Goal: Task Accomplishment & Management: Use online tool/utility

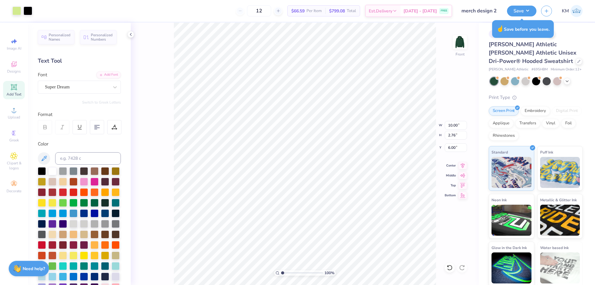
scroll to position [86, 0]
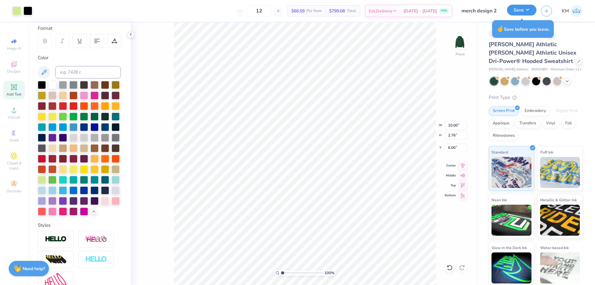
click at [523, 10] on button "Save" at bounding box center [521, 10] width 29 height 11
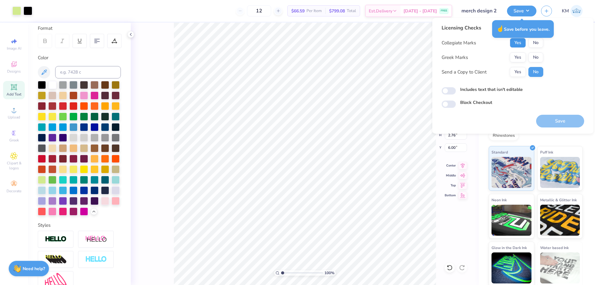
click at [523, 45] on button "Yes" at bounding box center [518, 43] width 16 height 10
click at [531, 55] on button "No" at bounding box center [535, 57] width 15 height 10
click at [548, 121] on button "Save" at bounding box center [560, 121] width 48 height 13
click at [518, 74] on button "Yes" at bounding box center [518, 72] width 16 height 10
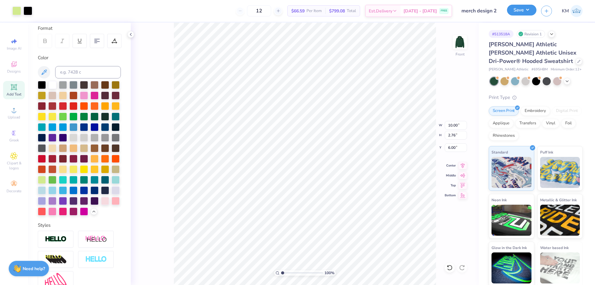
click at [518, 8] on button "Save" at bounding box center [521, 10] width 29 height 11
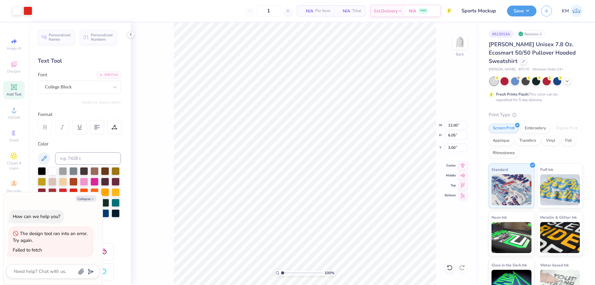
scroll to position [31, 0]
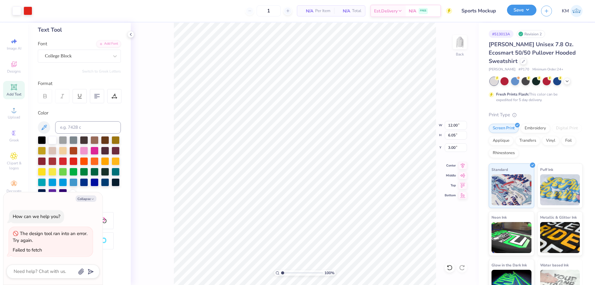
click at [516, 11] on button "Save" at bounding box center [521, 10] width 29 height 11
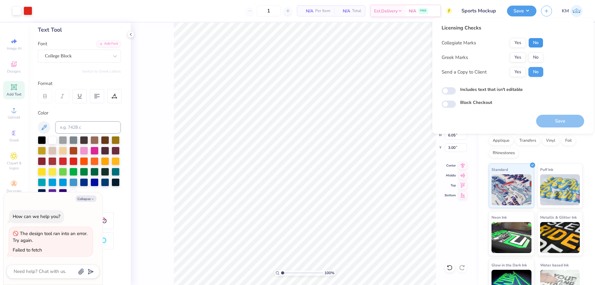
click at [539, 42] on button "No" at bounding box center [535, 43] width 15 height 10
click at [536, 56] on button "No" at bounding box center [535, 57] width 15 height 10
click at [519, 68] on button "Yes" at bounding box center [518, 72] width 16 height 10
click at [560, 130] on div "Licensing Checks Collegiate Marks Yes No Greek Marks Yes No Send a Copy to Clie…" at bounding box center [512, 76] width 161 height 116
click at [558, 123] on button "Save" at bounding box center [560, 121] width 48 height 13
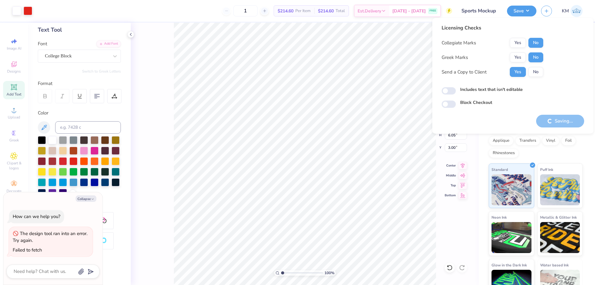
type textarea "x"
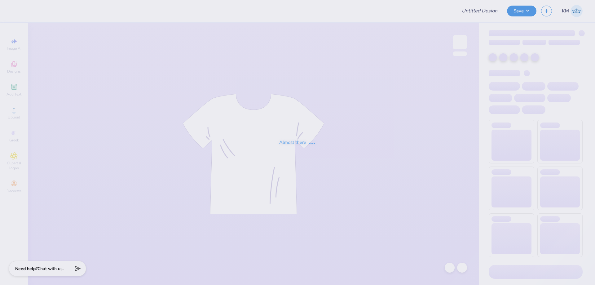
type input "Hat"
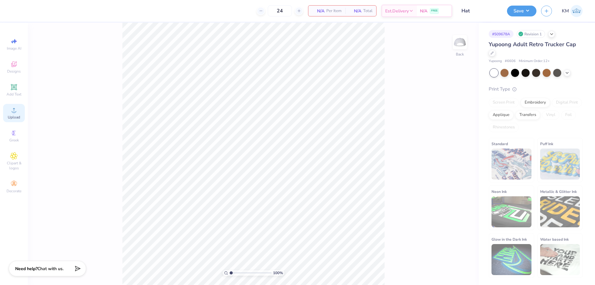
click at [18, 110] on div "Upload" at bounding box center [14, 113] width 22 height 18
click at [17, 133] on icon at bounding box center [13, 132] width 7 height 7
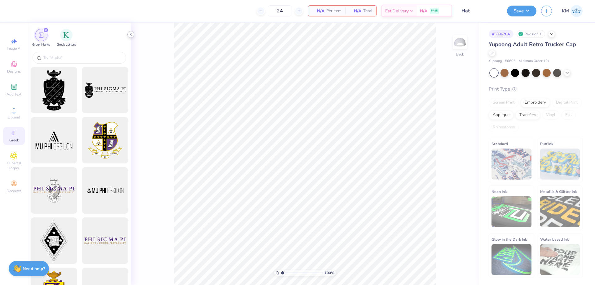
click at [130, 33] on icon at bounding box center [130, 34] width 5 height 5
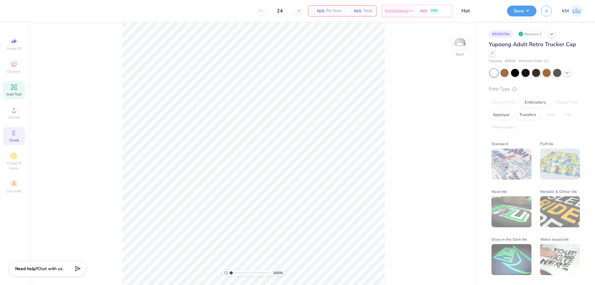
click at [14, 91] on div "Add Text" at bounding box center [14, 90] width 22 height 18
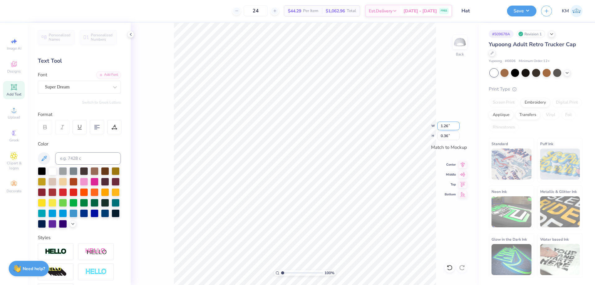
click at [440, 125] on input "1.26" at bounding box center [448, 125] width 22 height 9
type input "5.00"
type input "1.45"
click at [442, 81] on div "100 % Back W 5.00 5.00 " H 1.45 1.45 " Match to Mockup Center Middle Top Bottom" at bounding box center [305, 154] width 348 height 262
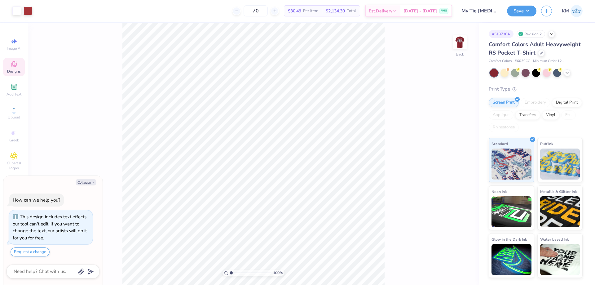
click at [12, 69] on span "Designs" at bounding box center [14, 71] width 14 height 5
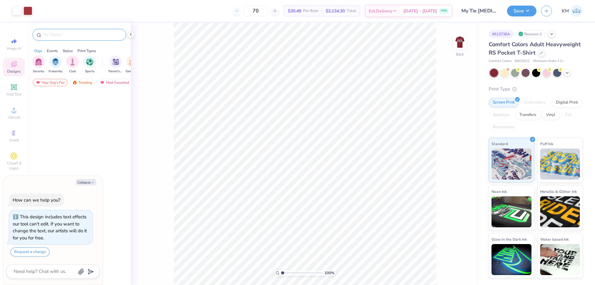
type textarea "x"
click at [58, 36] on input "text" at bounding box center [82, 35] width 79 height 6
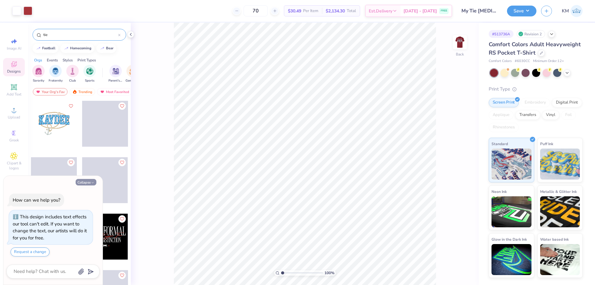
type input "tie"
click at [85, 184] on button "Collapse" at bounding box center [86, 182] width 21 height 7
type textarea "x"
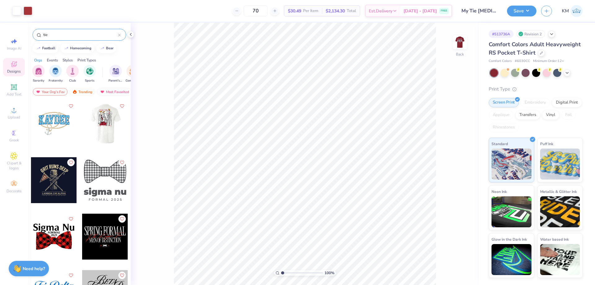
drag, startPoint x: 67, startPoint y: 37, endPoint x: 37, endPoint y: 38, distance: 30.1
click at [37, 38] on div "tie" at bounding box center [80, 35] width 94 height 12
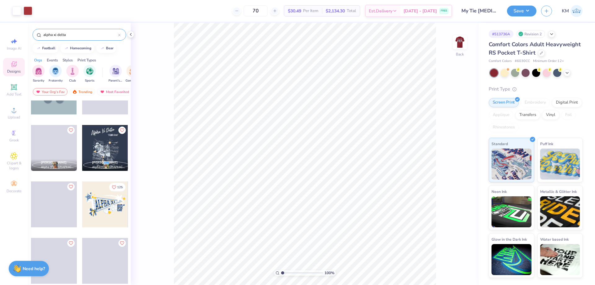
scroll to position [1565, 0]
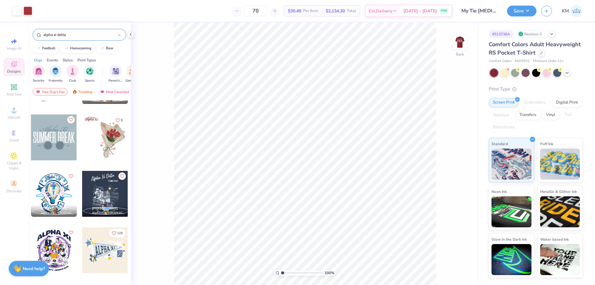
type input "alpha xi delta"
drag, startPoint x: 461, startPoint y: 40, endPoint x: 465, endPoint y: 71, distance: 31.3
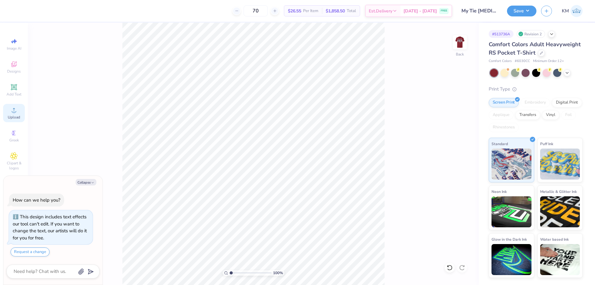
click at [17, 113] on icon at bounding box center [13, 109] width 7 height 7
click at [21, 112] on div "Upload" at bounding box center [14, 113] width 22 height 18
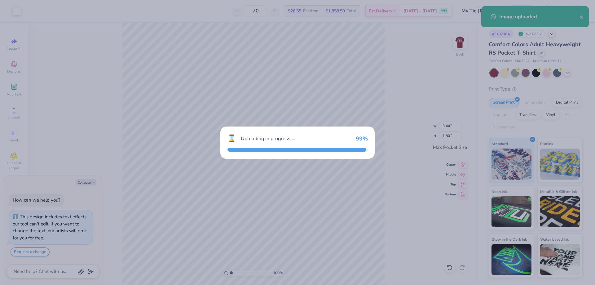
type textarea "x"
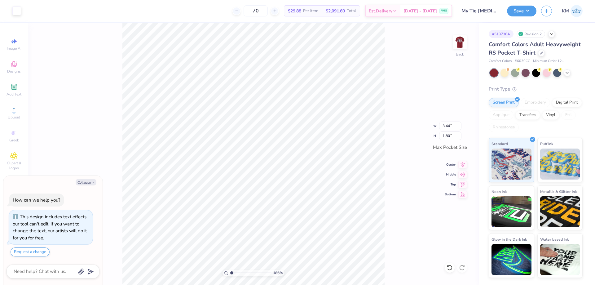
type input "1"
drag, startPoint x: 231, startPoint y: 270, endPoint x: 222, endPoint y: 272, distance: 8.8
click at [230, 272] on input "range" at bounding box center [251, 273] width 42 height 6
click at [457, 37] on img at bounding box center [459, 42] width 25 height 25
click at [13, 115] on span "Upload" at bounding box center [14, 117] width 12 height 5
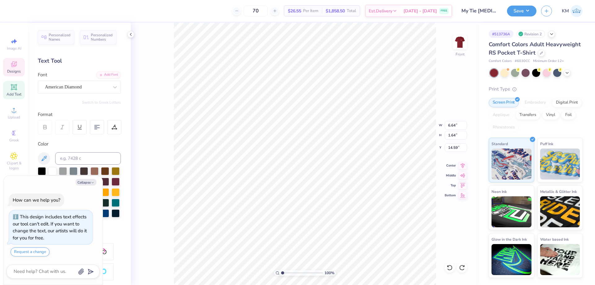
type textarea "x"
type input "6.64"
type input "1.64"
type input "14.59"
type textarea "x"
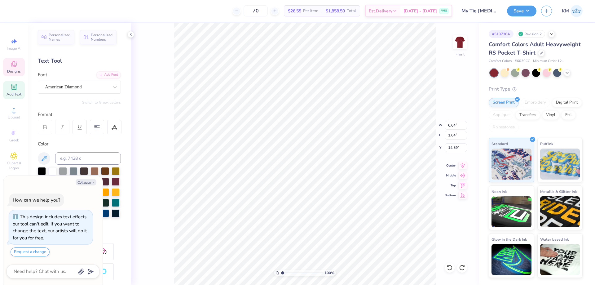
type input "12.50"
type input "12.77"
type input "3.47"
click at [14, 116] on span "Upload" at bounding box center [14, 117] width 12 height 5
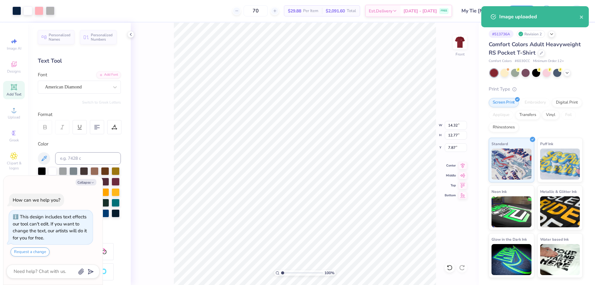
type textarea "x"
click at [449, 125] on input "14.32" at bounding box center [455, 125] width 22 height 9
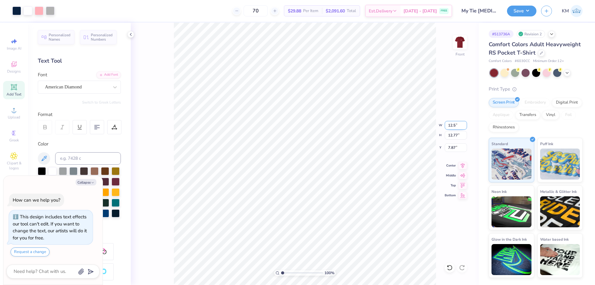
type input "12.5"
type textarea "x"
type input "12.50"
type input "11.14"
click at [454, 151] on input "8.68" at bounding box center [455, 147] width 22 height 9
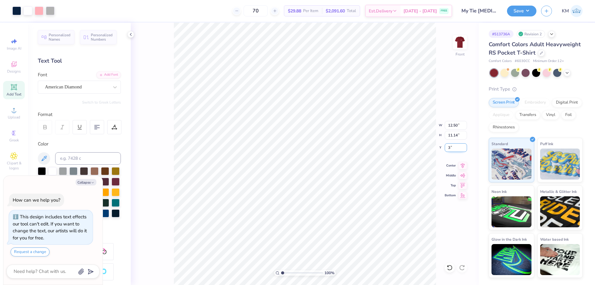
type input "3"
type textarea "x"
type input "3.00"
type textarea "x"
drag, startPoint x: 286, startPoint y: 273, endPoint x: 298, endPoint y: 271, distance: 11.9
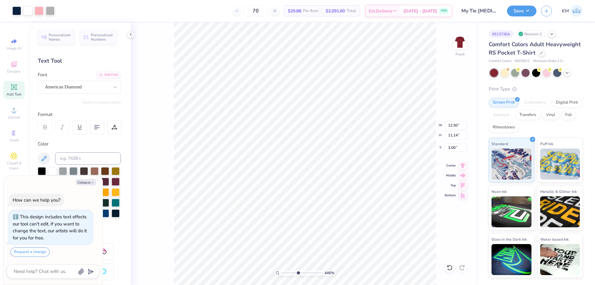
click at [298, 271] on input "range" at bounding box center [302, 273] width 42 height 6
drag, startPoint x: 298, startPoint y: 273, endPoint x: 248, endPoint y: 269, distance: 50.0
type input "1"
click at [281, 270] on input "range" at bounding box center [302, 273] width 42 height 6
click at [457, 45] on img at bounding box center [459, 42] width 25 height 25
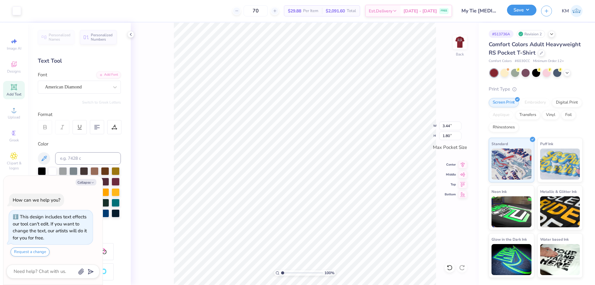
click at [528, 7] on button "Save" at bounding box center [521, 10] width 29 height 11
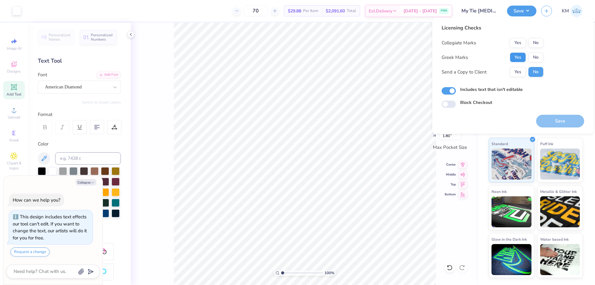
click at [518, 55] on button "Yes" at bounding box center [518, 57] width 16 height 10
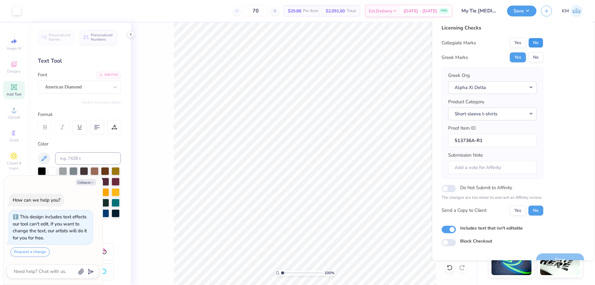
click at [531, 42] on button "No" at bounding box center [535, 43] width 15 height 10
click at [517, 208] on button "Yes" at bounding box center [518, 210] width 16 height 10
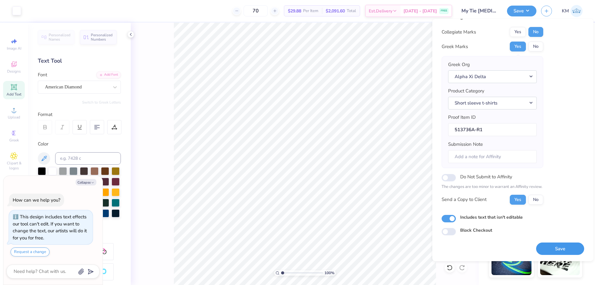
click at [553, 246] on button "Save" at bounding box center [560, 248] width 48 height 13
type textarea "x"
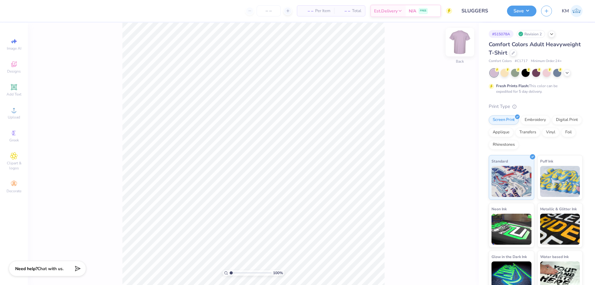
click at [460, 43] on img at bounding box center [459, 42] width 25 height 25
click at [455, 43] on img at bounding box center [459, 42] width 25 height 25
click at [455, 44] on img at bounding box center [459, 42] width 25 height 25
type input "sigma kappa"
drag, startPoint x: 293, startPoint y: 57, endPoint x: 296, endPoint y: 57, distance: 3.4
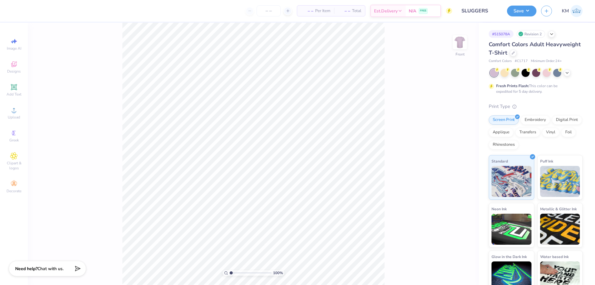
click at [459, 44] on img at bounding box center [459, 42] width 25 height 25
click at [14, 88] on icon at bounding box center [13, 87] width 5 height 5
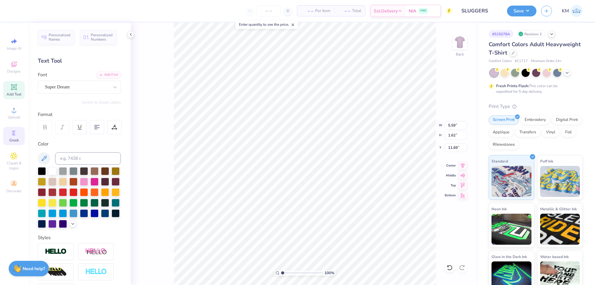
click at [17, 135] on icon at bounding box center [13, 132] width 7 height 7
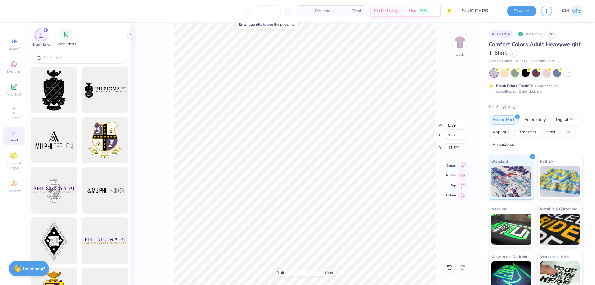
click at [72, 40] on div "Greek Letters" at bounding box center [66, 37] width 19 height 18
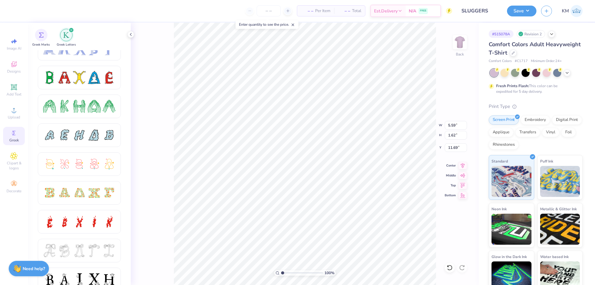
scroll to position [4, 0]
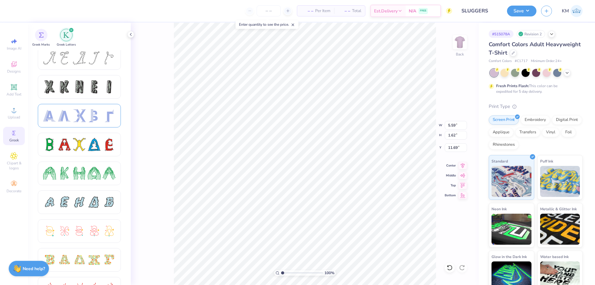
click at [71, 113] on div at bounding box center [79, 115] width 72 height 13
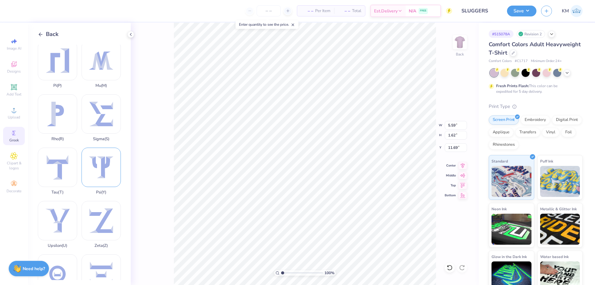
scroll to position [378, 0]
click at [39, 32] on icon at bounding box center [41, 35] width 6 height 6
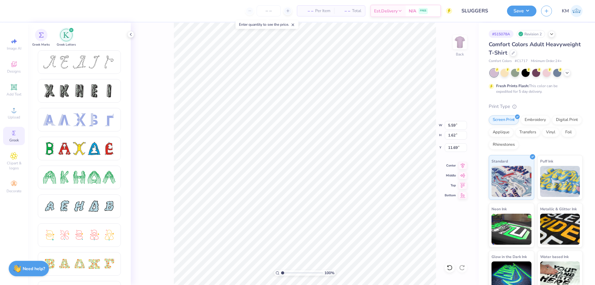
scroll to position [5, 1]
type textarea "SK"
click at [14, 85] on icon at bounding box center [13, 87] width 5 height 5
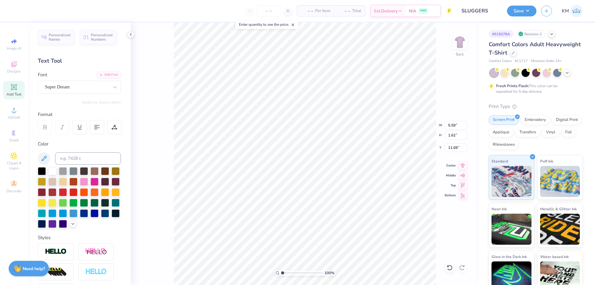
type textarea "TET"
type input "16.40"
click at [85, 82] on div "Super Dream" at bounding box center [76, 87] width 65 height 10
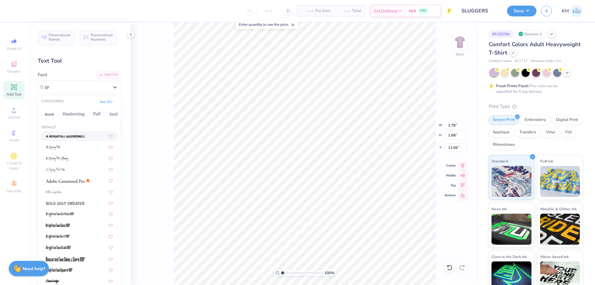
type input "grk"
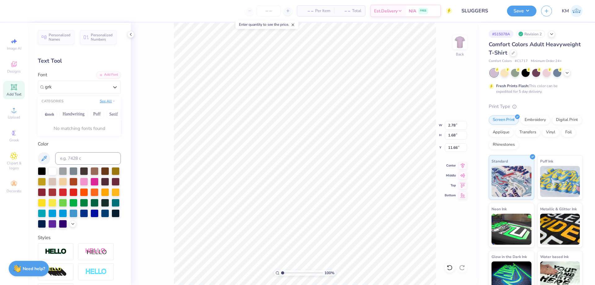
click at [105, 98] on button "See All" at bounding box center [107, 101] width 19 height 6
click at [51, 115] on button "Greek" at bounding box center [50, 114] width 16 height 10
click at [112, 85] on icon at bounding box center [115, 87] width 6 height 6
click at [70, 87] on span "Super Dream" at bounding box center [57, 86] width 25 height 7
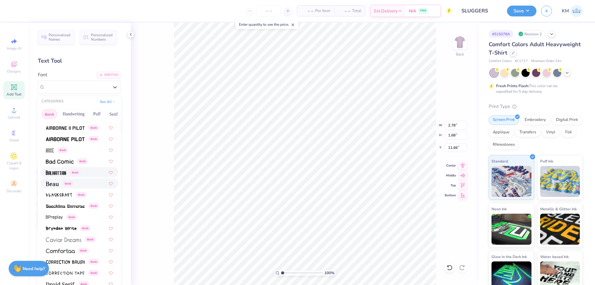
scroll to position [93, 0]
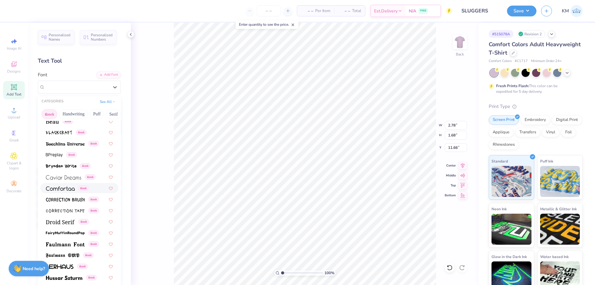
click at [63, 189] on img at bounding box center [60, 188] width 29 height 4
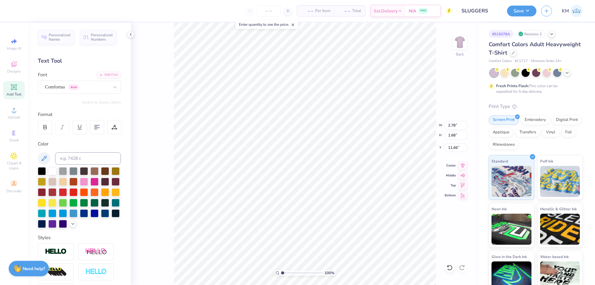
type input "2.37"
type input "1.81"
type input "11.60"
click at [101, 102] on button "Switch to Greek Letters" at bounding box center [101, 102] width 39 height 5
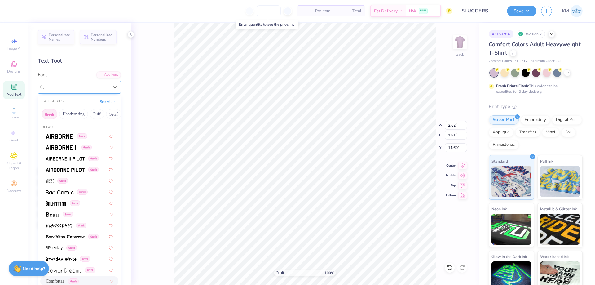
click at [104, 89] on div "Comfortaa Greek" at bounding box center [76, 87] width 65 height 10
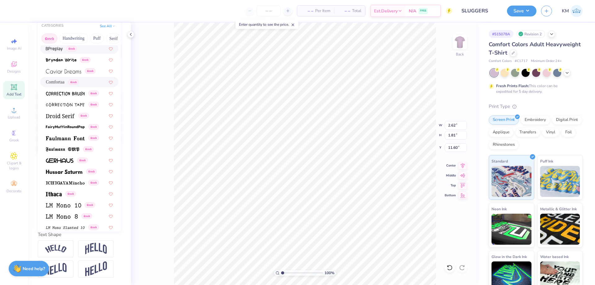
scroll to position [124, 0]
click at [67, 169] on img at bounding box center [64, 171] width 37 height 4
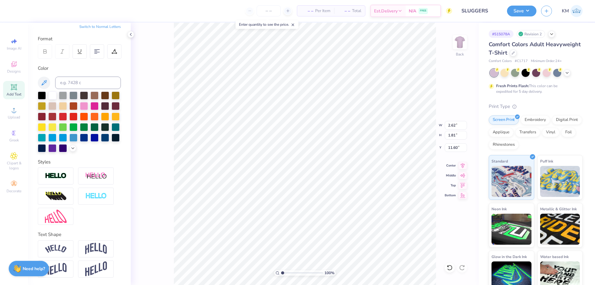
type input "3.44"
type input "2.11"
type input "11.45"
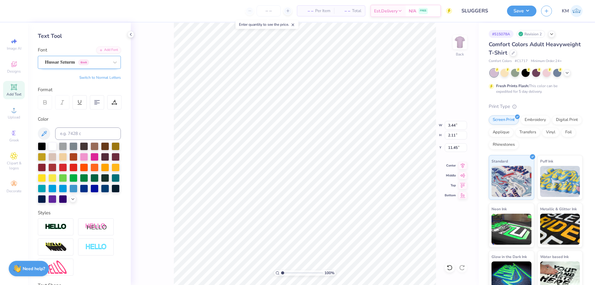
scroll to position [24, 0]
click at [90, 65] on div "Hussar Szturm Greek" at bounding box center [76, 63] width 65 height 10
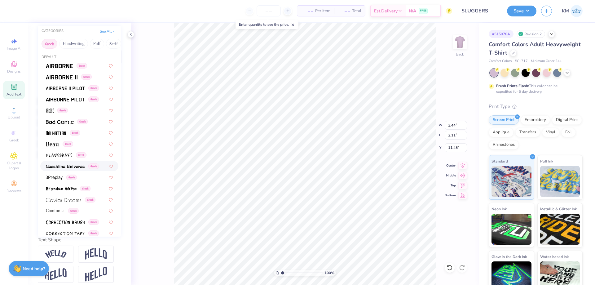
scroll to position [55, 0]
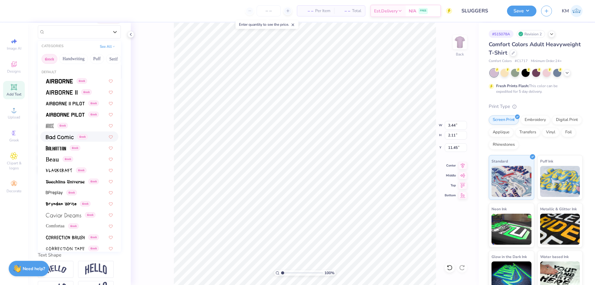
click at [87, 138] on span "Greek" at bounding box center [82, 137] width 11 height 6
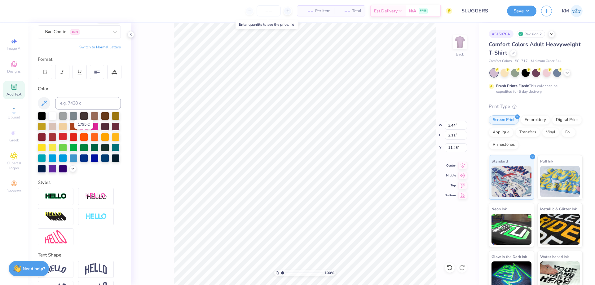
type input "2.60"
type input "1.67"
type input "11.67"
click at [85, 36] on div "Bad Comic Greek" at bounding box center [76, 32] width 65 height 10
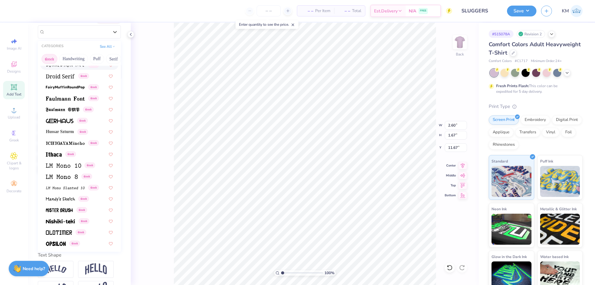
scroll to position [186, 0]
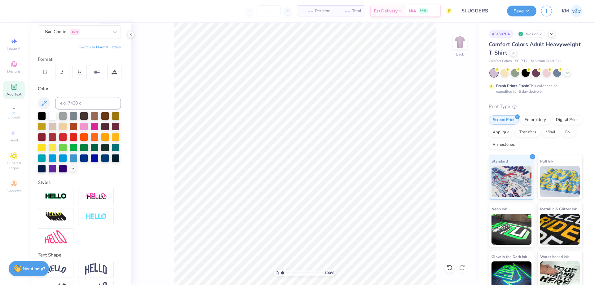
click at [467, 46] on div "100 % Back" at bounding box center [305, 154] width 348 height 262
click at [461, 44] on img at bounding box center [459, 42] width 25 height 25
click at [21, 112] on div "Upload" at bounding box center [14, 113] width 22 height 18
click at [16, 109] on icon at bounding box center [13, 109] width 7 height 7
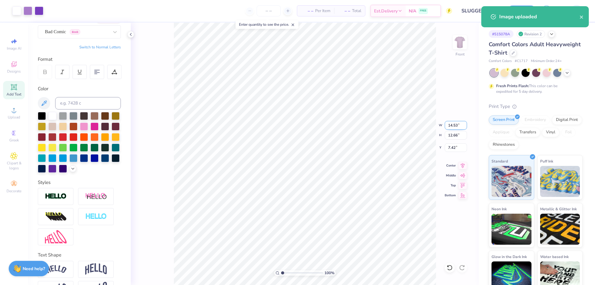
click at [455, 125] on input "14.53" at bounding box center [455, 125] width 22 height 9
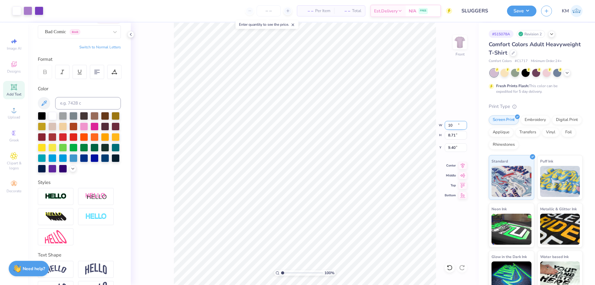
type input "10.00"
type input "8.71"
click at [449, 150] on input "9.40" at bounding box center [455, 147] width 22 height 9
type input "3.00"
click at [456, 42] on img at bounding box center [459, 42] width 25 height 25
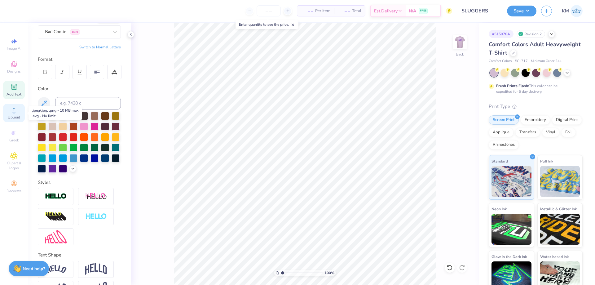
click at [15, 114] on div "Upload" at bounding box center [14, 113] width 22 height 18
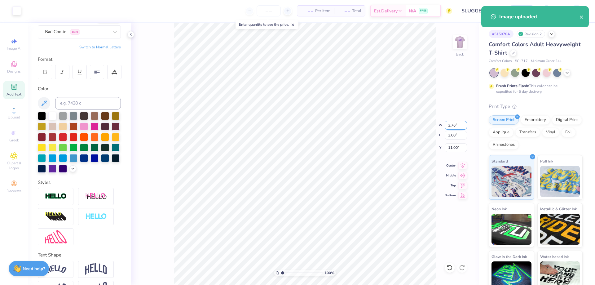
click at [449, 123] on input "3.76" at bounding box center [455, 125] width 22 height 9
type input "3.50"
type input "2.79"
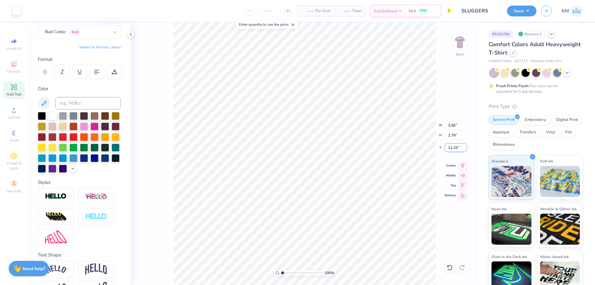
click at [447, 148] on input "11.10" at bounding box center [455, 147] width 22 height 9
type input "3.00"
click at [15, 90] on icon at bounding box center [13, 86] width 7 height 7
click at [94, 33] on div "Super Dream" at bounding box center [76, 32] width 65 height 10
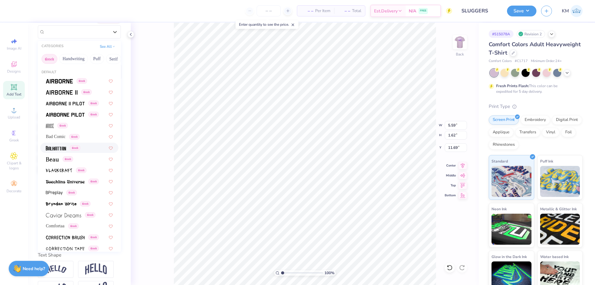
click at [73, 146] on span "Greek" at bounding box center [75, 148] width 11 height 6
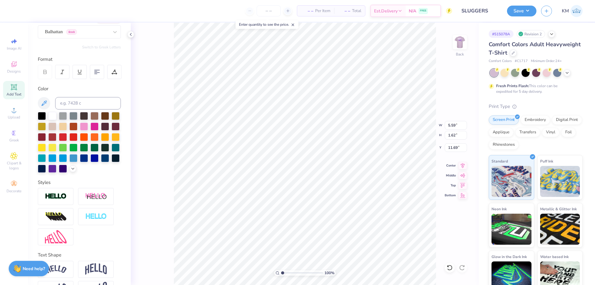
type textarea "s"
type textarea "S"
type textarea "SK"
click at [101, 29] on div "Balhattan Greek" at bounding box center [76, 32] width 65 height 10
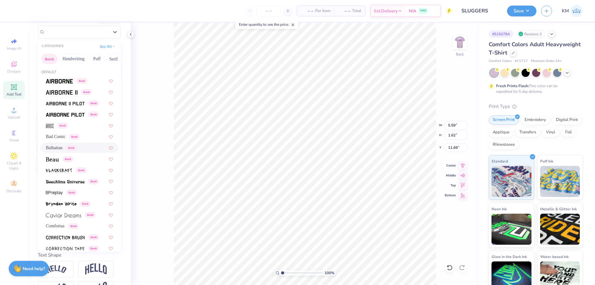
click at [54, 58] on button "Greek" at bounding box center [50, 59] width 16 height 10
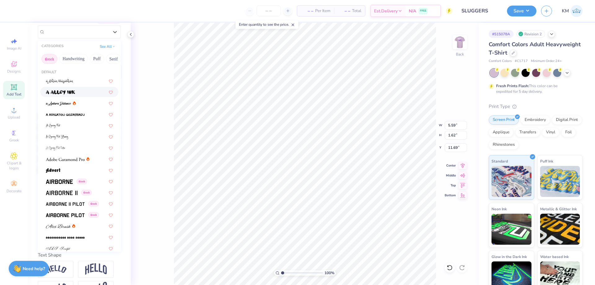
click at [54, 57] on button "Greek" at bounding box center [50, 59] width 16 height 10
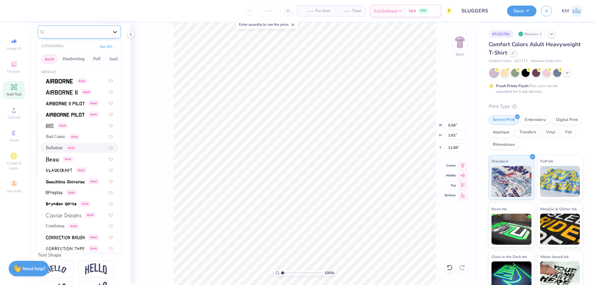
click at [112, 33] on icon at bounding box center [115, 32] width 6 height 6
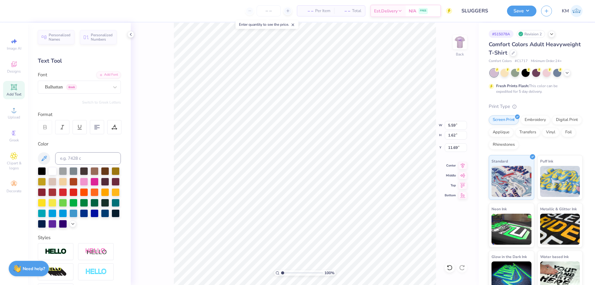
scroll to position [5, 1]
click at [93, 88] on div "Balhattan Greek" at bounding box center [76, 87] width 65 height 10
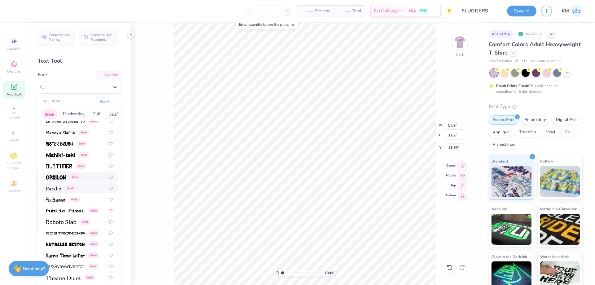
scroll to position [310, 0]
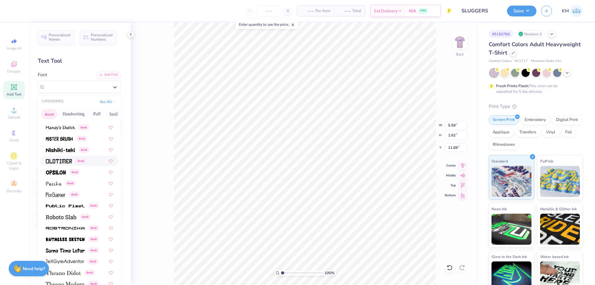
click at [74, 163] on div "Greek" at bounding box center [66, 160] width 40 height 7
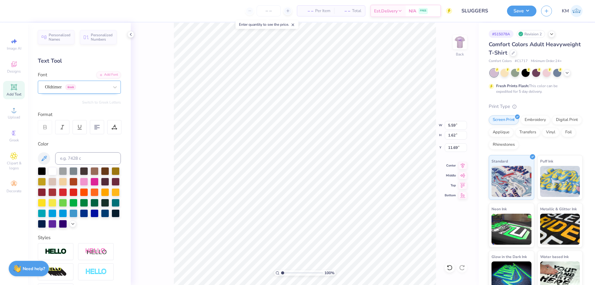
click at [87, 88] on div "Oldtimer Greek" at bounding box center [76, 87] width 65 height 10
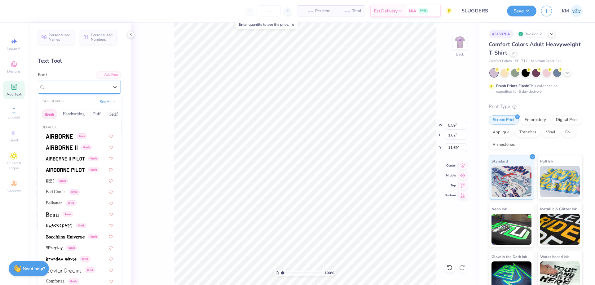
click at [87, 89] on div "Oldtimer Greek" at bounding box center [77, 86] width 64 height 7
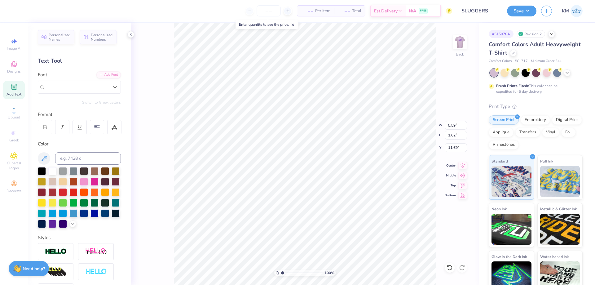
click at [96, 105] on div "Personalized Names Personalized Numbers Text Tool Add Font Font Select is focus…" at bounding box center [79, 154] width 103 height 262
click at [87, 88] on div "Oldtimer Greek" at bounding box center [76, 87] width 65 height 10
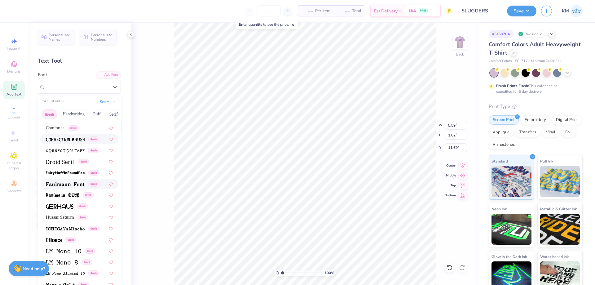
scroll to position [155, 0]
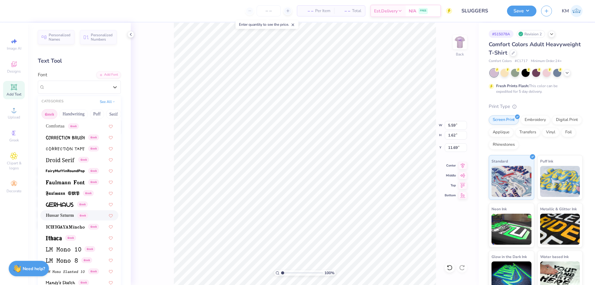
click at [73, 211] on div "Hussar Szturm Greek" at bounding box center [79, 215] width 78 height 10
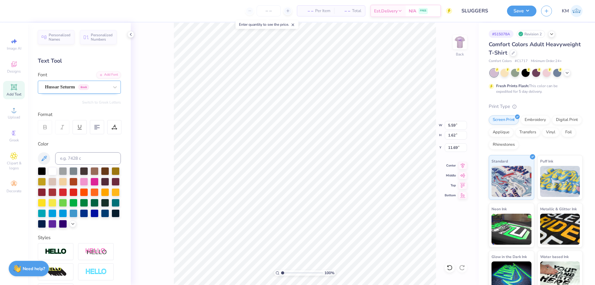
click at [85, 87] on div "Hussar Szturm Greek" at bounding box center [76, 87] width 65 height 10
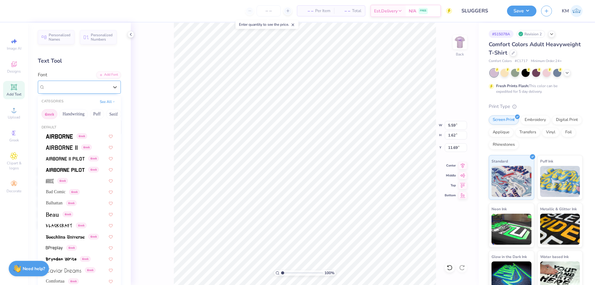
click at [85, 87] on span "Greek" at bounding box center [83, 87] width 11 height 6
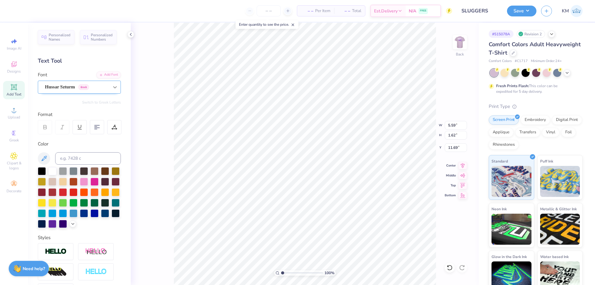
click at [112, 86] on icon at bounding box center [115, 87] width 6 height 6
click at [89, 87] on span "Greek" at bounding box center [83, 87] width 11 height 6
click at [114, 105] on div "Personalized Names Personalized Numbers Text Tool Add Font Font Hussar Szturm G…" at bounding box center [79, 154] width 103 height 262
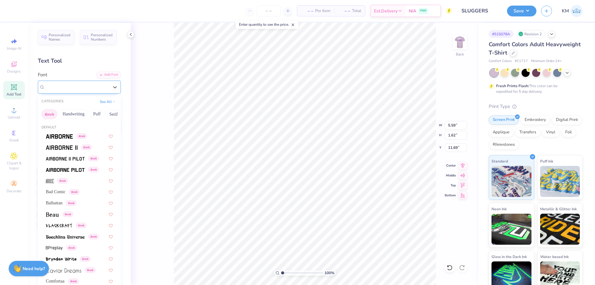
click at [90, 87] on div "Hussar Szturm Greek" at bounding box center [76, 87] width 65 height 10
click at [54, 113] on button "Greek" at bounding box center [50, 114] width 16 height 10
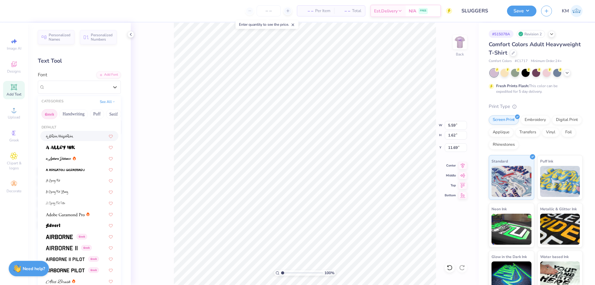
click at [50, 115] on button "Greek" at bounding box center [50, 114] width 16 height 10
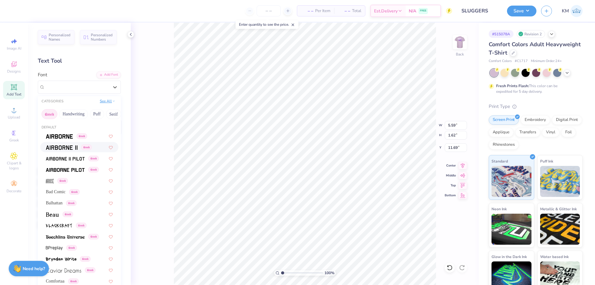
click at [106, 101] on button "See All" at bounding box center [107, 101] width 19 height 6
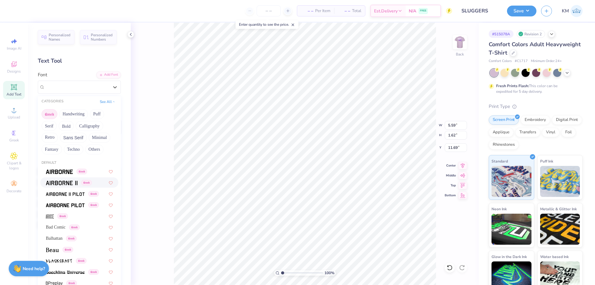
click at [120, 111] on div "Format" at bounding box center [80, 114] width 84 height 7
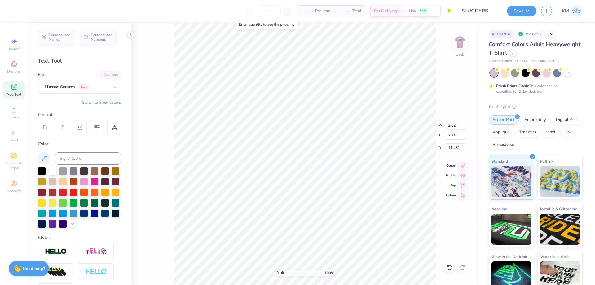
click at [104, 101] on button "Switch to Greek Letters" at bounding box center [101, 102] width 39 height 5
type input "3.44"
click at [98, 85] on div "Hussar Szturm Greek" at bounding box center [76, 87] width 65 height 10
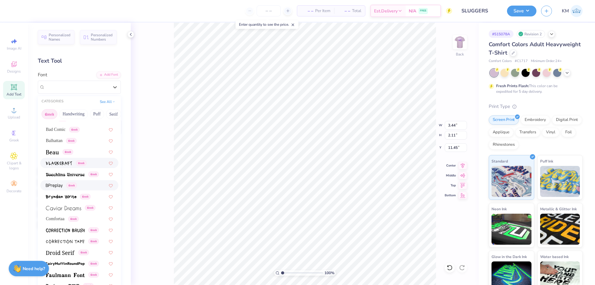
scroll to position [62, 0]
click at [60, 152] on div "Greek" at bounding box center [59, 152] width 27 height 7
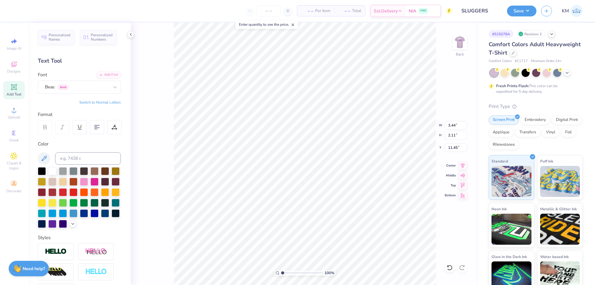
click at [83, 66] on div "Personalized Names Personalized Numbers Text Tool Add Font Font Beau Greek Swit…" at bounding box center [79, 154] width 103 height 262
type input "3.75"
click at [452, 125] on input "2.77" at bounding box center [455, 125] width 22 height 9
type input "14.24"
type input "8.25"
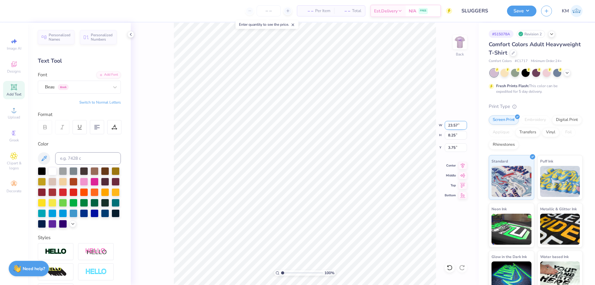
type input "0.50"
type input "3.50"
type input "2.03"
click at [455, 144] on input "3.61" at bounding box center [455, 147] width 22 height 9
type input "3.00"
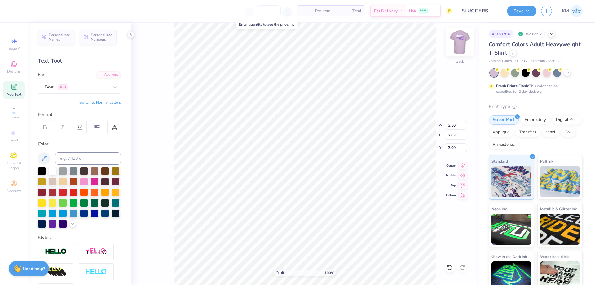
click at [455, 46] on img at bounding box center [459, 42] width 25 height 25
